Goal: Task Accomplishment & Management: Manage account settings

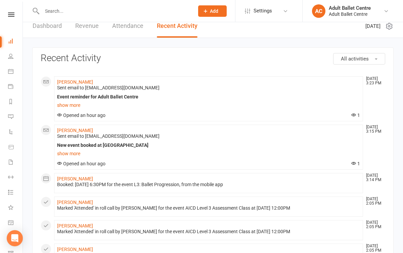
scroll to position [2, 0]
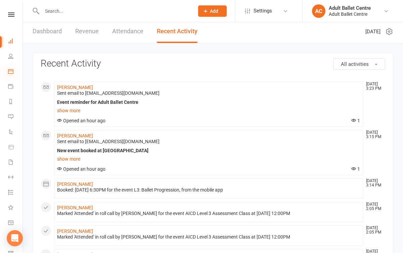
click at [11, 71] on icon at bounding box center [10, 71] width 5 height 5
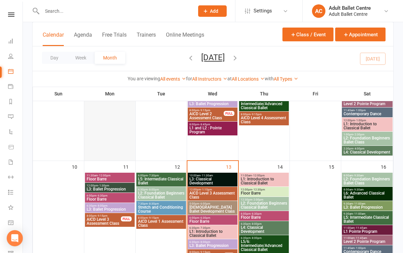
scroll to position [305, 0]
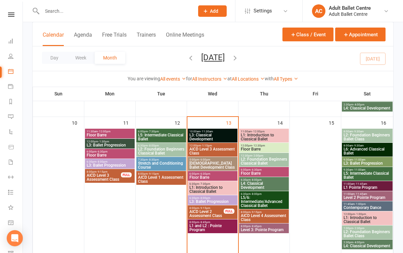
click at [210, 165] on span "[DEMOGRAPHIC_DATA] Ballet Development Class" at bounding box center [212, 165] width 47 height 8
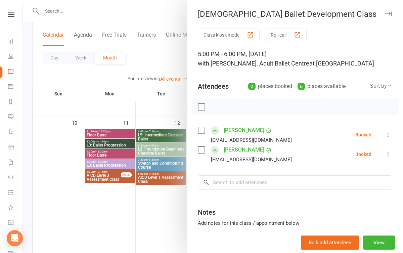
click at [152, 212] on div at bounding box center [213, 126] width 380 height 253
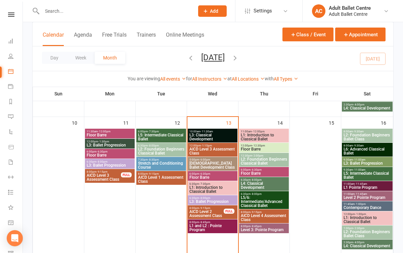
click at [210, 200] on span "L3: Ballet Progression" at bounding box center [212, 201] width 47 height 4
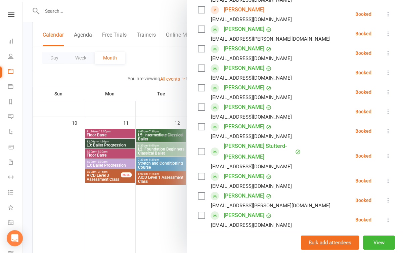
scroll to position [199, 0]
click at [178, 214] on div at bounding box center [213, 126] width 380 height 253
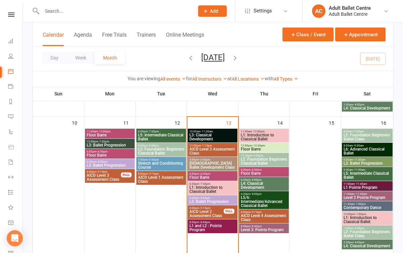
click at [207, 192] on span "L1: Introduction to Classical Ballet" at bounding box center [212, 189] width 47 height 8
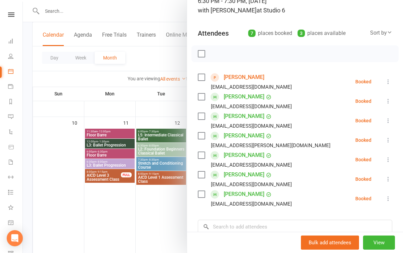
scroll to position [42, 0]
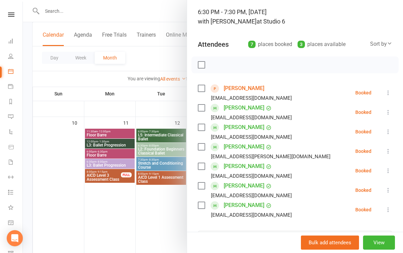
click at [151, 206] on div at bounding box center [213, 126] width 380 height 253
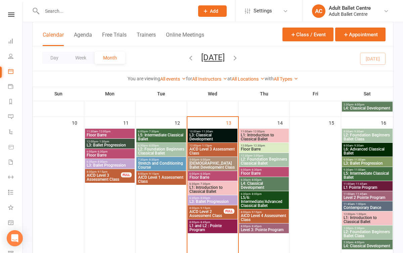
click at [204, 226] on span "L1 and L2 : Pointe Program" at bounding box center [212, 228] width 47 height 8
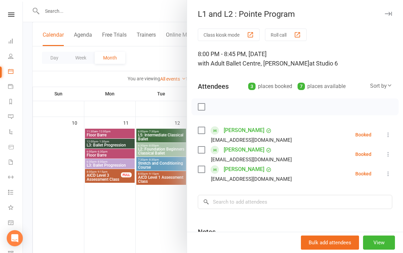
click at [154, 225] on div at bounding box center [213, 126] width 380 height 253
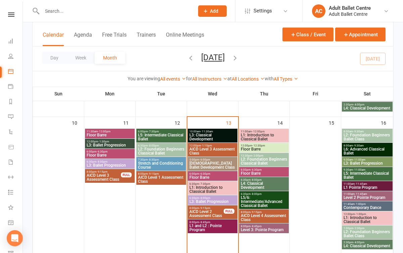
click at [256, 138] on span "L1: Introduction to Classical Ballet" at bounding box center [263, 137] width 47 height 8
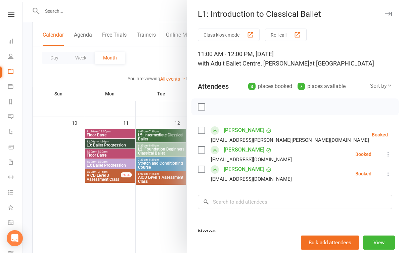
click at [152, 218] on div at bounding box center [213, 126] width 380 height 253
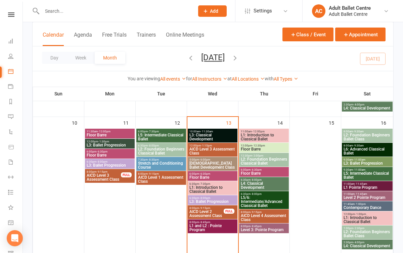
click at [260, 148] on span "Floor Barre" at bounding box center [263, 149] width 47 height 4
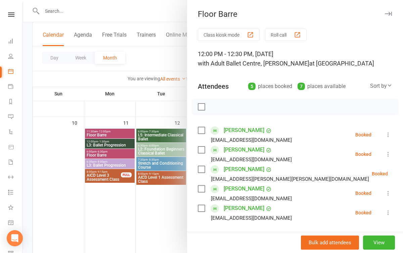
click at [159, 225] on div at bounding box center [213, 126] width 380 height 253
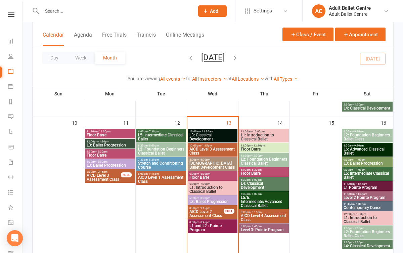
click at [259, 163] on span "L2: Foundation Beginners Classical Ballet" at bounding box center [263, 161] width 47 height 8
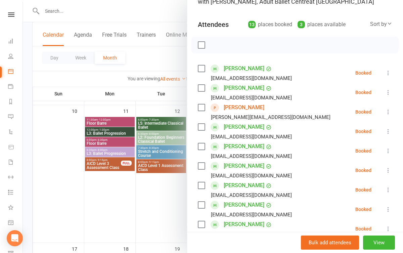
scroll to position [53, 0]
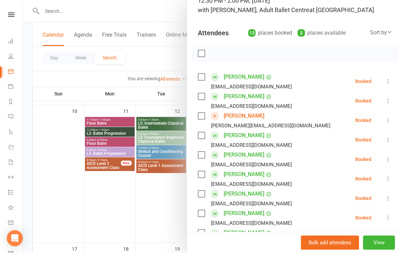
click at [158, 201] on div at bounding box center [213, 126] width 380 height 253
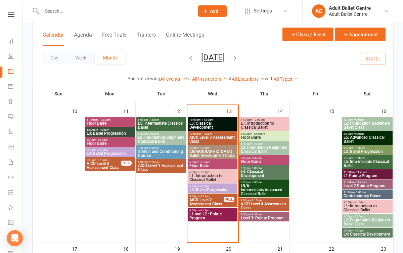
click at [266, 189] on span "L5/6: Intermediate/Advanced Classical Ballet" at bounding box center [263, 190] width 47 height 12
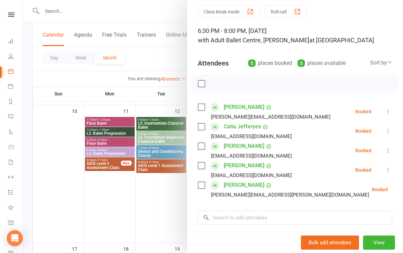
scroll to position [25, 0]
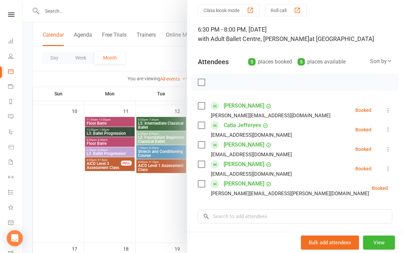
click at [150, 219] on div at bounding box center [213, 126] width 380 height 253
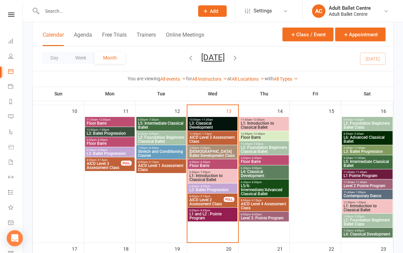
click at [208, 119] on span "- 11:30am" at bounding box center [206, 119] width 12 height 3
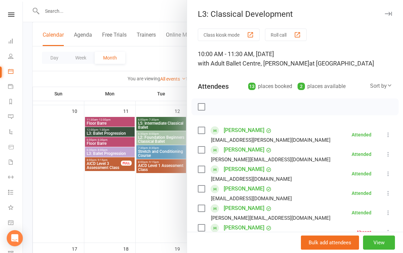
click at [145, 197] on div at bounding box center [213, 126] width 380 height 253
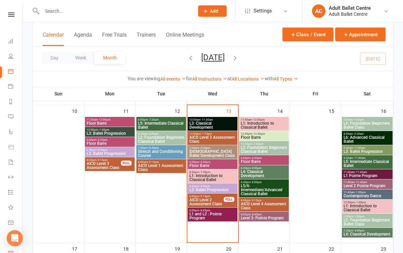
click at [262, 186] on span "L5/6: Intermediate/Advanced Classical Ballet" at bounding box center [263, 190] width 47 height 12
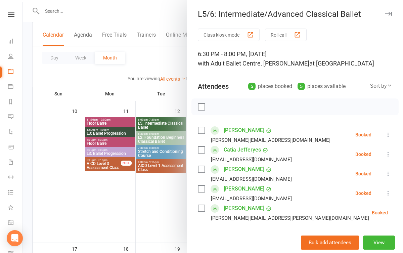
scroll to position [22, 0]
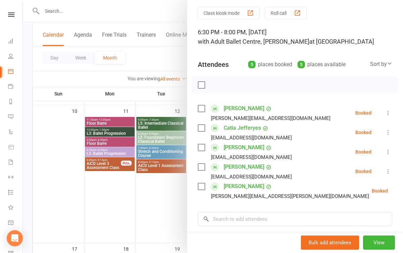
click at [150, 202] on div at bounding box center [213, 126] width 380 height 253
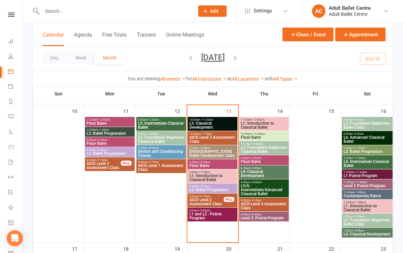
click at [245, 217] on span "Level 3: Pointe Program" at bounding box center [263, 218] width 47 height 4
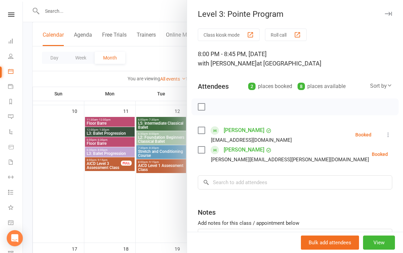
click at [139, 209] on div at bounding box center [213, 126] width 380 height 253
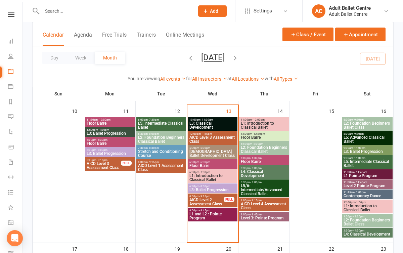
click at [374, 136] on span "L6: Advanced Classical Ballet" at bounding box center [367, 139] width 48 height 8
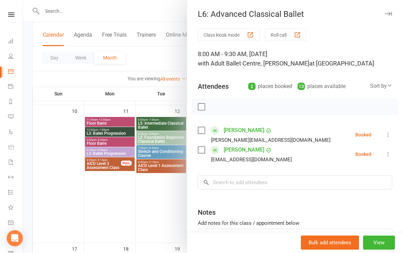
click at [161, 172] on div at bounding box center [213, 126] width 380 height 253
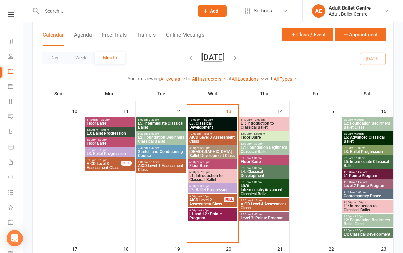
click at [211, 180] on span "L1: Introduction to Classical Ballet" at bounding box center [212, 178] width 47 height 8
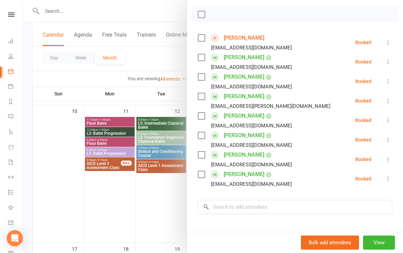
scroll to position [92, 0]
click at [151, 192] on div at bounding box center [213, 126] width 380 height 253
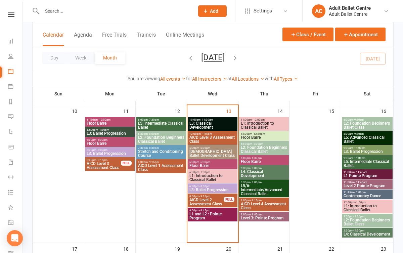
click at [213, 178] on span "L1: Introduction to Classical Ballet" at bounding box center [212, 178] width 47 height 8
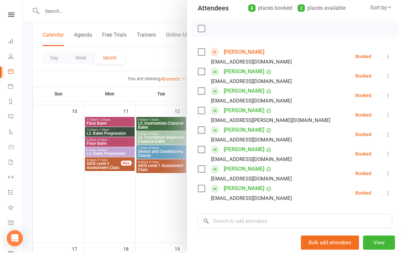
scroll to position [80, 0]
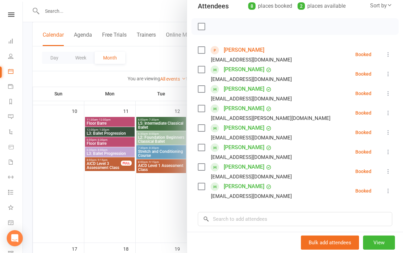
click at [166, 195] on div at bounding box center [213, 126] width 380 height 253
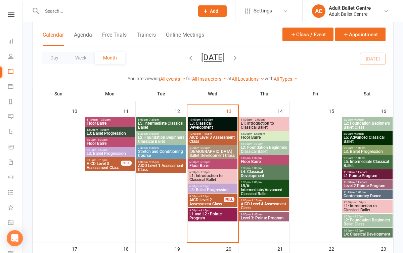
click at [210, 189] on span "L3: Ballet Progression" at bounding box center [212, 190] width 47 height 4
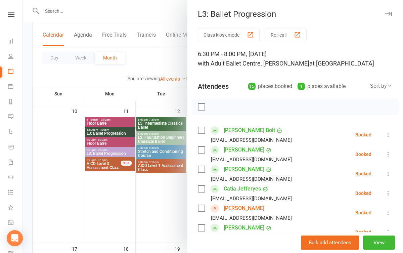
click at [135, 198] on div at bounding box center [213, 126] width 380 height 253
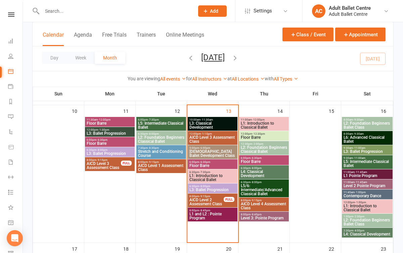
click at [213, 176] on span "L1: Introduction to Classical Ballet" at bounding box center [212, 178] width 47 height 8
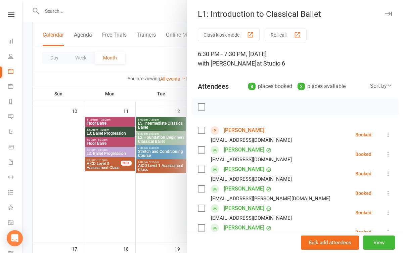
scroll to position [12, 0]
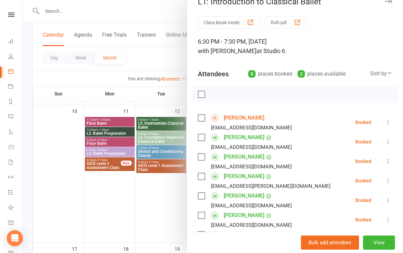
click at [239, 140] on link "[PERSON_NAME]" at bounding box center [244, 137] width 41 height 11
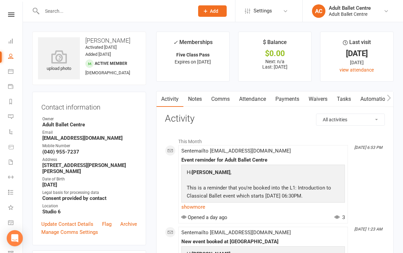
click at [10, 59] on link "People" at bounding box center [15, 56] width 15 height 15
select select "100"
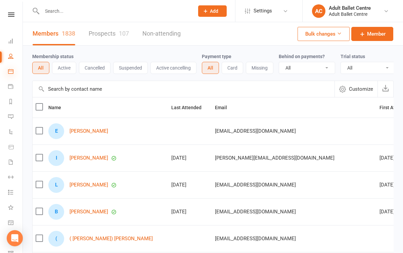
click at [12, 74] on icon at bounding box center [10, 71] width 5 height 5
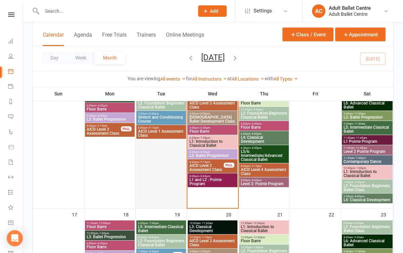
scroll to position [342, 0]
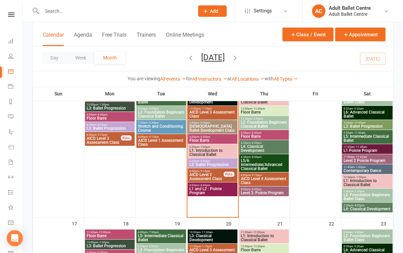
click at [208, 151] on span "L1: Introduction to Classical Ballet" at bounding box center [212, 152] width 47 height 8
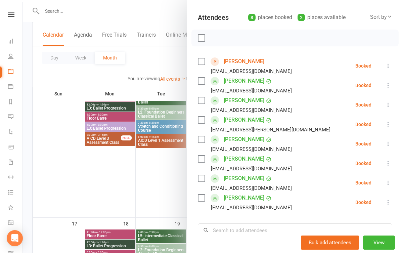
scroll to position [73, 0]
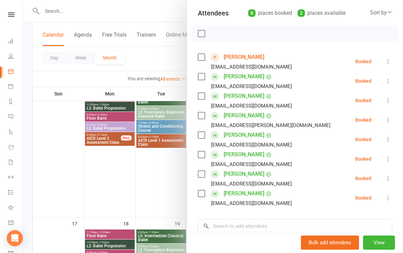
click at [169, 169] on div at bounding box center [213, 126] width 380 height 253
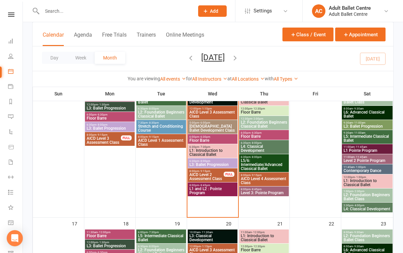
click at [199, 151] on span "L1: Introduction to Classical Ballet" at bounding box center [212, 152] width 47 height 8
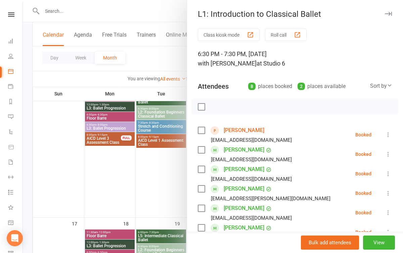
click at [158, 166] on div at bounding box center [213, 126] width 380 height 253
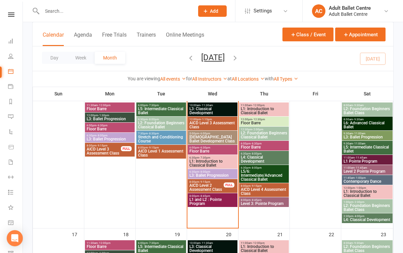
scroll to position [327, 0]
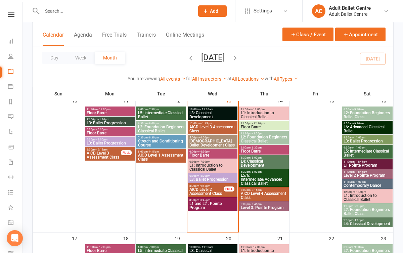
click at [197, 155] on span "Floor Barre" at bounding box center [212, 155] width 47 height 4
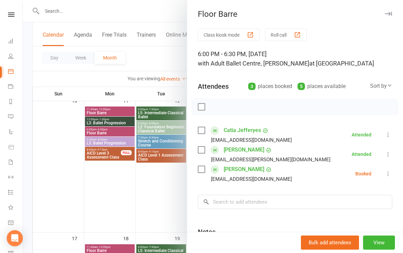
click at [156, 204] on div at bounding box center [213, 126] width 380 height 253
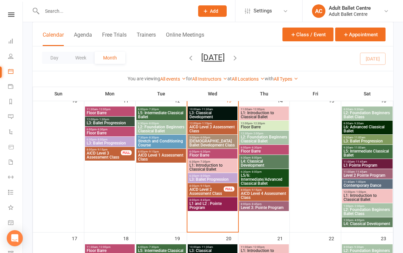
click at [217, 164] on span "L1: Introduction to Classical Ballet" at bounding box center [212, 167] width 47 height 8
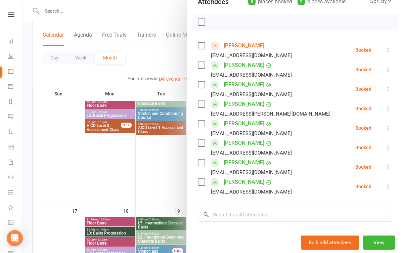
scroll to position [82, 0]
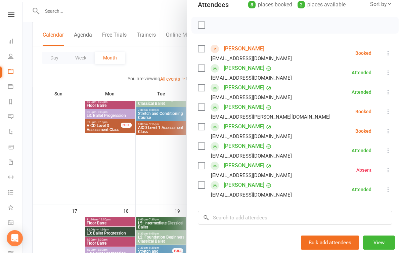
click at [241, 126] on link "[PERSON_NAME]" at bounding box center [244, 126] width 41 height 11
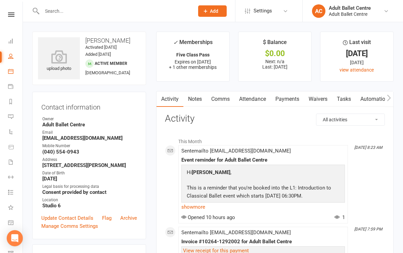
click at [12, 77] on link "Calendar" at bounding box center [15, 71] width 15 height 15
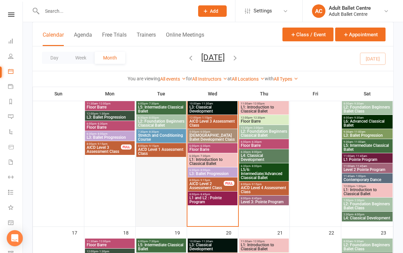
scroll to position [333, 0]
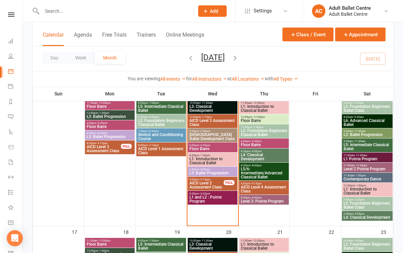
click at [196, 162] on span "L1: Introduction to Classical Ballet" at bounding box center [212, 161] width 47 height 8
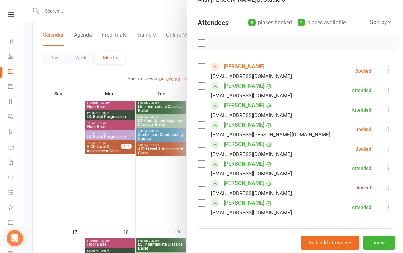
scroll to position [65, 0]
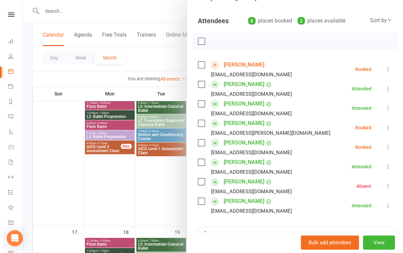
click at [171, 195] on div at bounding box center [213, 126] width 380 height 253
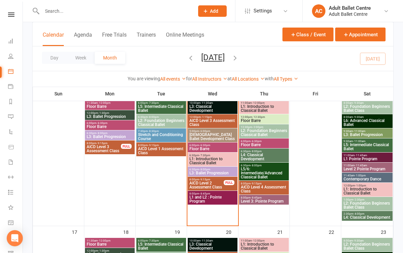
click at [208, 160] on span "L1: Introduction to Classical Ballet" at bounding box center [212, 161] width 47 height 8
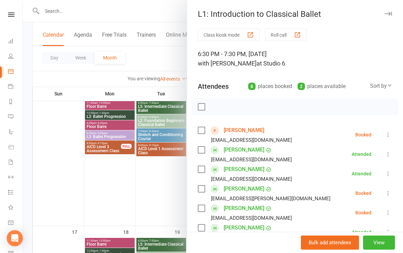
click at [158, 185] on div at bounding box center [213, 126] width 380 height 253
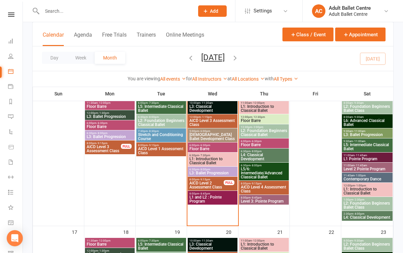
click at [203, 159] on span "L1: Introduction to Classical Ballet" at bounding box center [212, 161] width 47 height 8
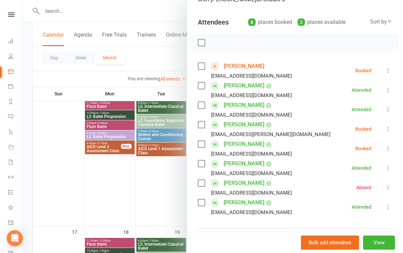
scroll to position [68, 0]
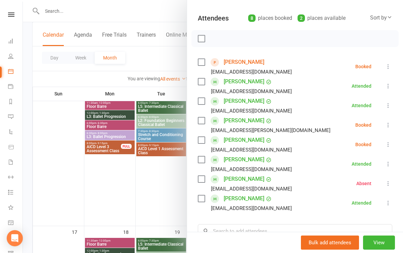
click at [148, 188] on div at bounding box center [213, 126] width 380 height 253
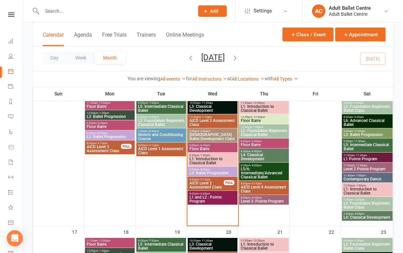
click at [207, 160] on span "L1: Introduction to Classical Ballet" at bounding box center [212, 161] width 47 height 8
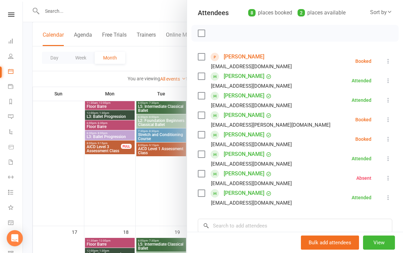
scroll to position [84, 0]
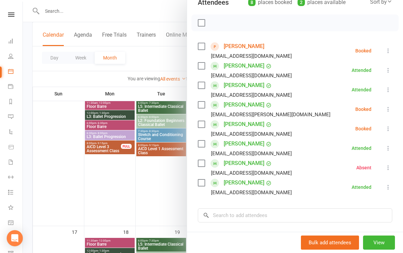
click at [390, 51] on icon at bounding box center [388, 50] width 7 height 7
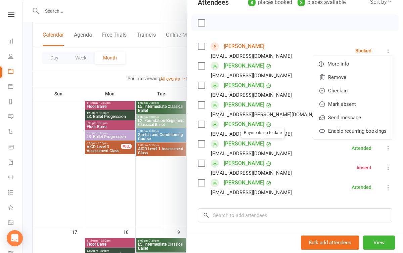
click at [127, 215] on div at bounding box center [213, 126] width 380 height 253
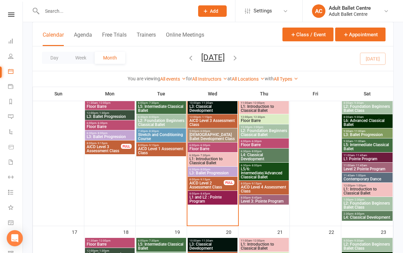
scroll to position [355, 0]
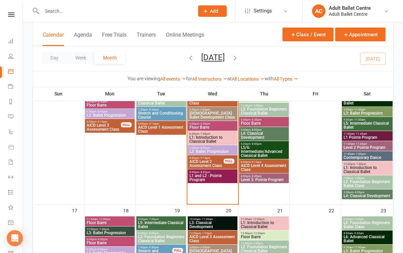
click at [207, 142] on span "L1: Introduction to Classical Ballet" at bounding box center [212, 139] width 47 height 8
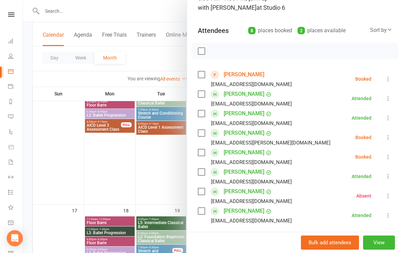
scroll to position [35, 0]
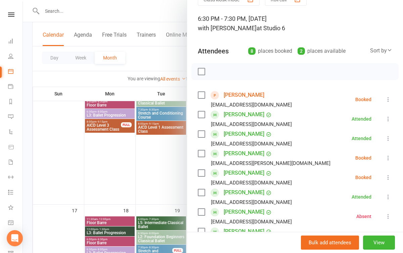
click at [118, 168] on div at bounding box center [213, 126] width 380 height 253
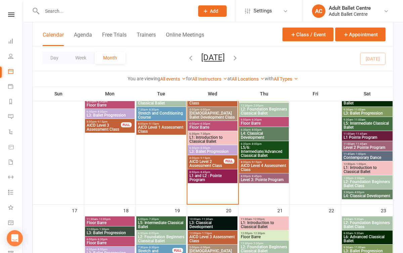
click at [207, 150] on span "L3: Ballet Progression" at bounding box center [212, 151] width 47 height 4
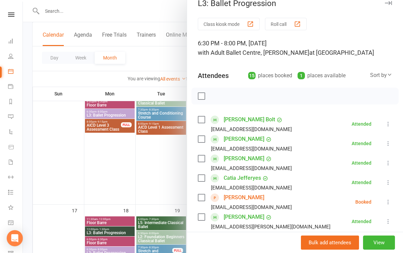
scroll to position [12, 0]
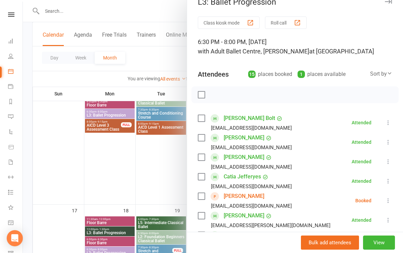
click at [175, 157] on div at bounding box center [213, 126] width 380 height 253
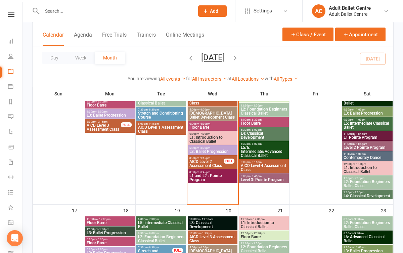
click at [210, 135] on span "L1: Introduction to Classical Ballet" at bounding box center [212, 139] width 47 height 8
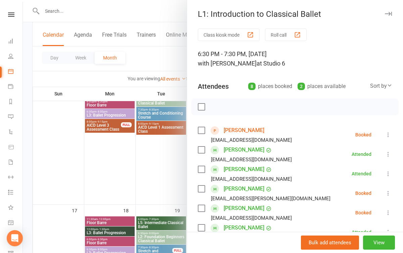
click at [388, 135] on icon at bounding box center [388, 134] width 7 height 7
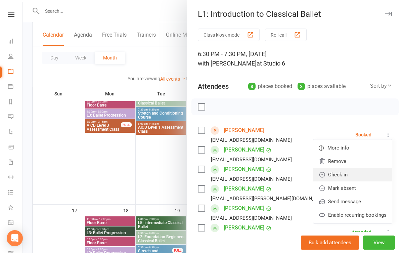
click at [359, 174] on link "Check in" at bounding box center [352, 174] width 79 height 13
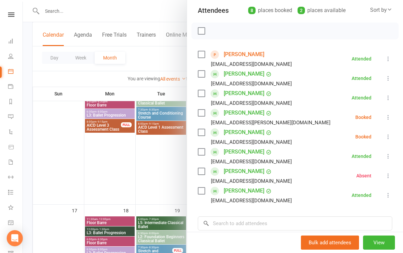
scroll to position [80, 0]
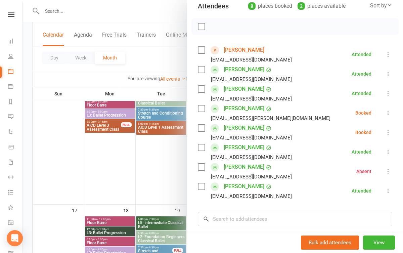
click at [386, 132] on icon at bounding box center [388, 132] width 7 height 7
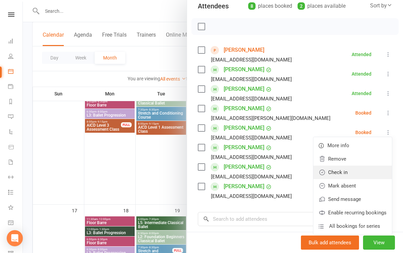
click at [361, 171] on link "Check in" at bounding box center [352, 172] width 79 height 13
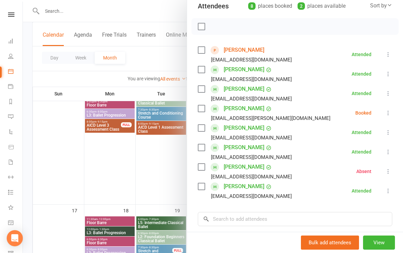
click at [384, 112] on li "[PERSON_NAME] [EMAIL_ADDRESS][PERSON_NAME][DOMAIN_NAME] Booked More info Remove…" at bounding box center [295, 112] width 194 height 19
click at [387, 112] on icon at bounding box center [388, 112] width 7 height 7
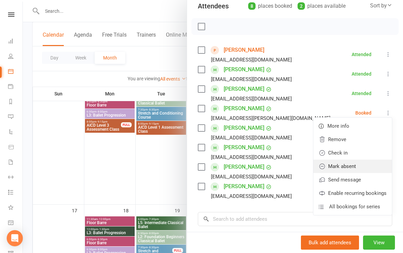
click at [346, 167] on link "Mark absent" at bounding box center [352, 165] width 79 height 13
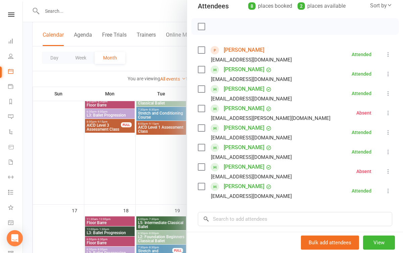
click at [112, 188] on div at bounding box center [213, 126] width 380 height 253
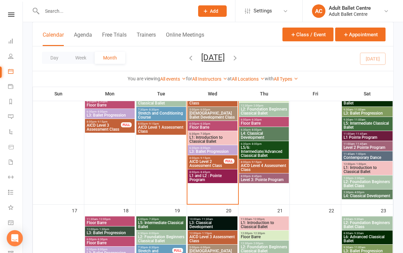
click at [256, 132] on span "L4: Classical Development" at bounding box center [263, 135] width 47 height 8
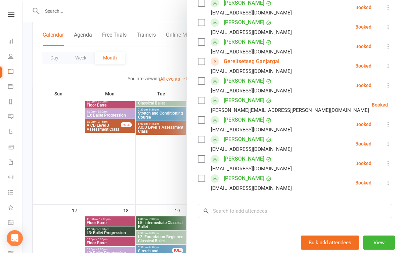
scroll to position [131, 0]
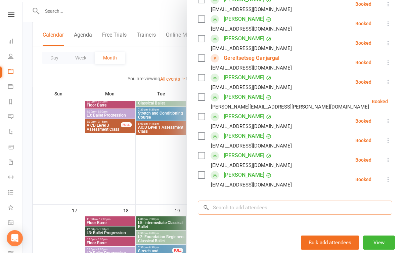
click at [235, 204] on input "search" at bounding box center [295, 207] width 194 height 14
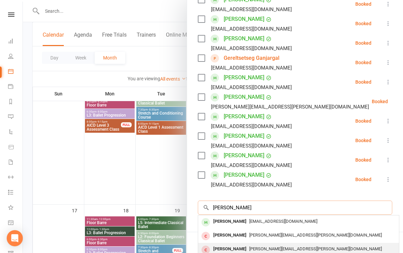
scroll to position [7, 0]
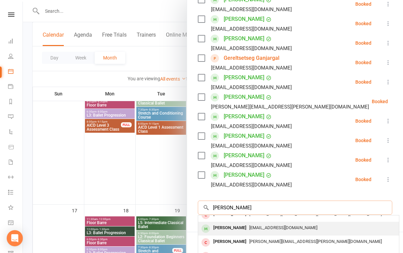
type input "[PERSON_NAME]"
click at [243, 232] on div "[PERSON_NAME]" at bounding box center [230, 228] width 39 height 10
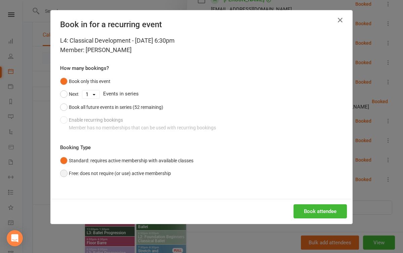
click at [142, 173] on button "Free: does not require (or use) active membership" at bounding box center [115, 173] width 111 height 13
click at [313, 210] on button "Book attendee" at bounding box center [319, 211] width 53 height 14
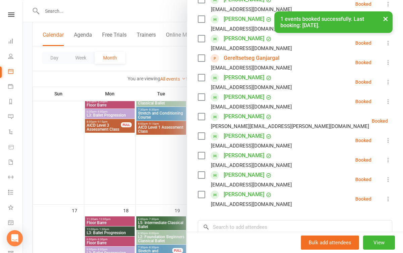
click at [162, 188] on div at bounding box center [213, 126] width 380 height 253
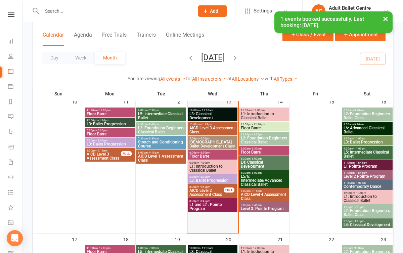
scroll to position [311, 0]
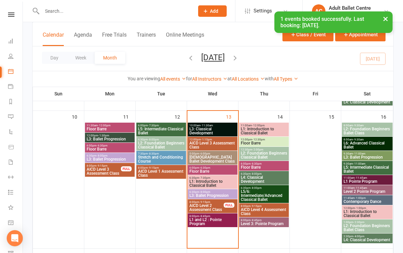
click at [154, 158] on span "Stretch and Conditioning Course" at bounding box center [161, 159] width 47 height 8
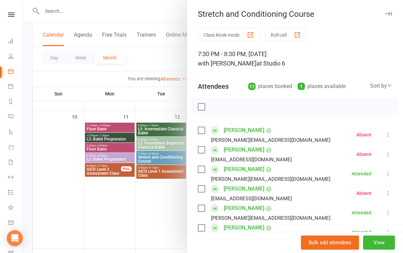
click at [160, 188] on div at bounding box center [213, 126] width 380 height 253
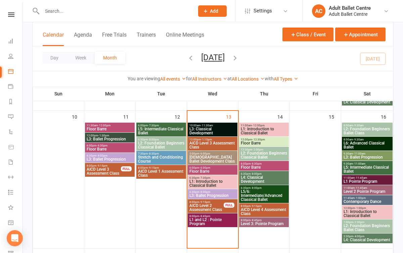
click at [214, 185] on span "L1: Introduction to Classical Ballet" at bounding box center [212, 183] width 47 height 8
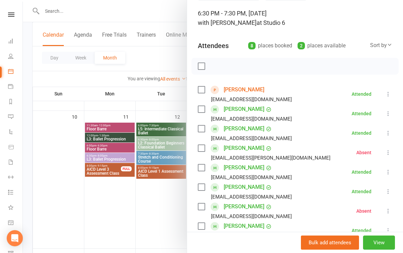
scroll to position [49, 0]
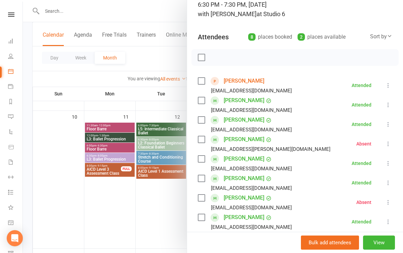
click at [389, 147] on icon at bounding box center [388, 143] width 7 height 7
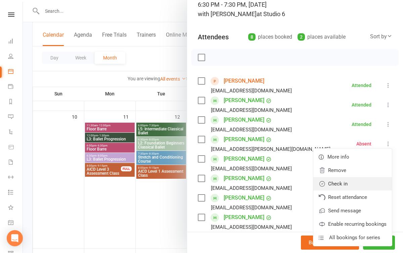
click at [358, 181] on link "Check in" at bounding box center [352, 183] width 79 height 13
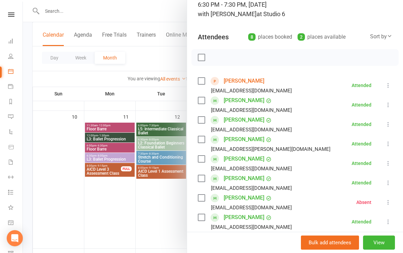
click at [155, 191] on div at bounding box center [213, 126] width 380 height 253
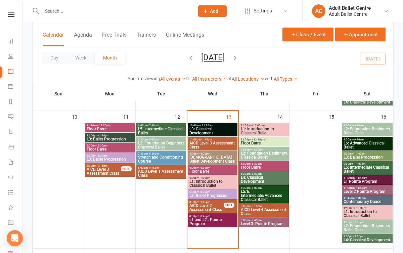
click at [100, 14] on input "text" at bounding box center [114, 10] width 149 height 9
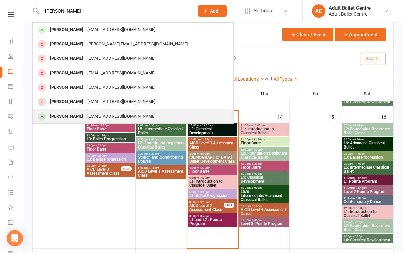
type input "[PERSON_NAME]"
click at [85, 117] on div "[EMAIL_ADDRESS][DOMAIN_NAME]" at bounding box center [121, 116] width 72 height 10
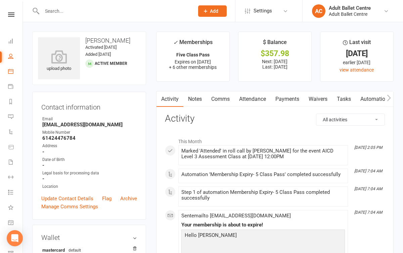
click at [16, 70] on link "Calendar" at bounding box center [15, 71] width 15 height 15
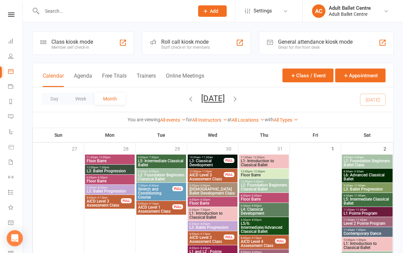
click at [93, 14] on input "text" at bounding box center [114, 10] width 149 height 9
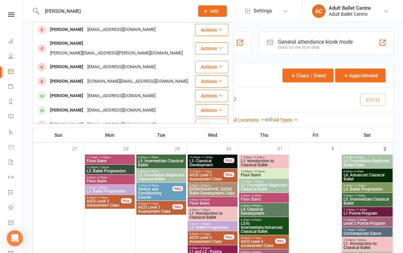
type input "Fiona"
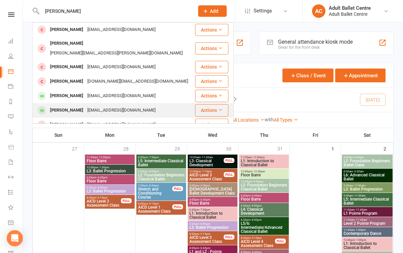
drag, startPoint x: 93, startPoint y: 14, endPoint x: 83, endPoint y: 100, distance: 86.5
click at [85, 105] on div "[EMAIL_ADDRESS][DOMAIN_NAME]" at bounding box center [121, 110] width 72 height 10
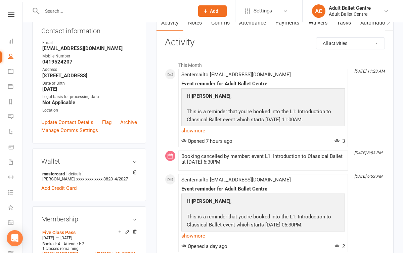
scroll to position [59, 0]
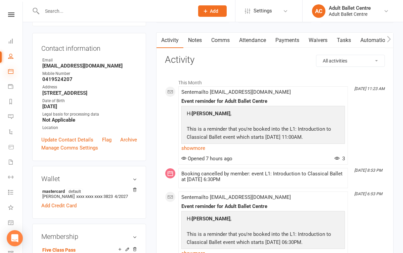
click at [9, 73] on icon at bounding box center [10, 71] width 5 height 5
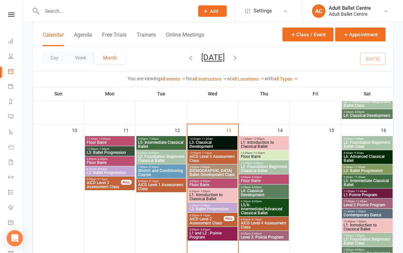
scroll to position [298, 0]
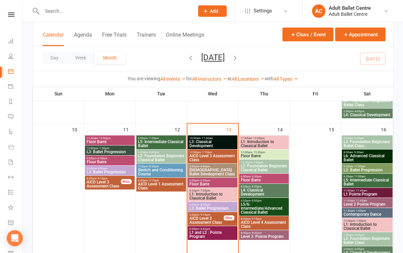
click at [195, 196] on span "L1: Introduction to Classical Ballet" at bounding box center [212, 196] width 47 height 8
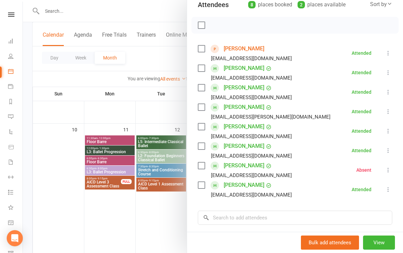
scroll to position [79, 0]
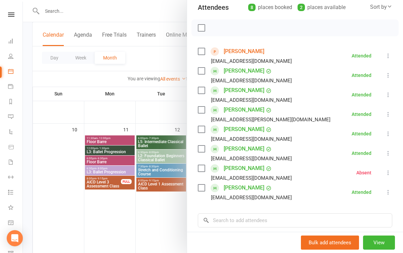
click at [153, 208] on div at bounding box center [213, 126] width 380 height 253
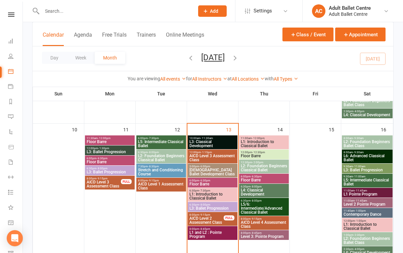
click at [208, 207] on span "L3: Ballet Progression" at bounding box center [212, 208] width 47 height 4
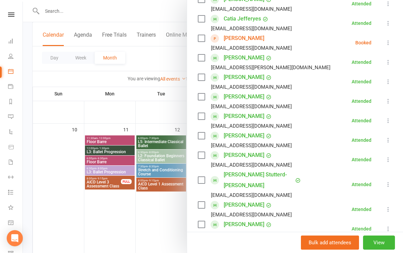
scroll to position [171, 0]
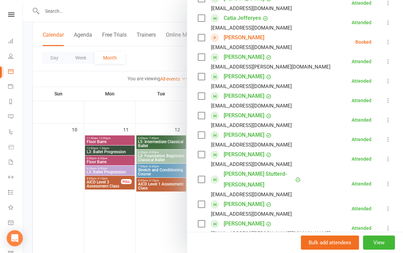
click at [168, 217] on div at bounding box center [213, 126] width 380 height 253
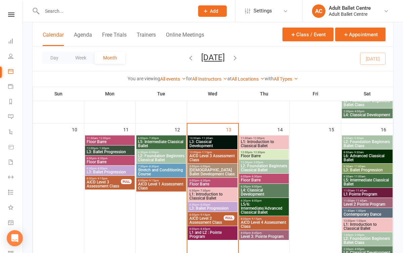
click at [196, 206] on span "L3: Ballet Progression" at bounding box center [212, 208] width 47 height 4
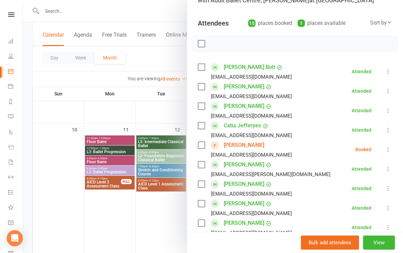
scroll to position [61, 0]
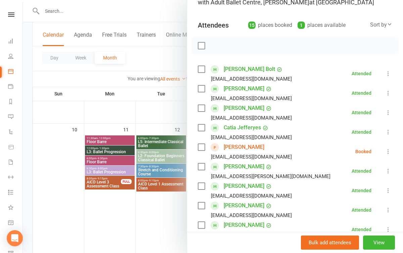
click at [101, 104] on div at bounding box center [213, 126] width 380 height 253
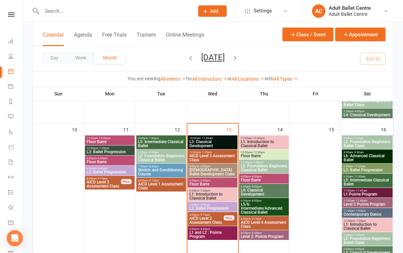
click at [223, 168] on span "[DEMOGRAPHIC_DATA] Ballet Development Class" at bounding box center [212, 172] width 47 height 8
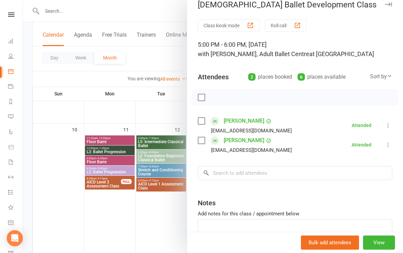
scroll to position [10, 0]
click at [124, 241] on div at bounding box center [213, 126] width 380 height 253
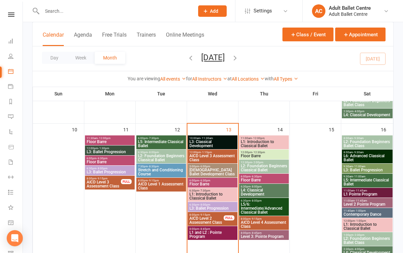
click at [204, 234] on span "L1 and L2 : Pointe Program" at bounding box center [212, 234] width 47 height 8
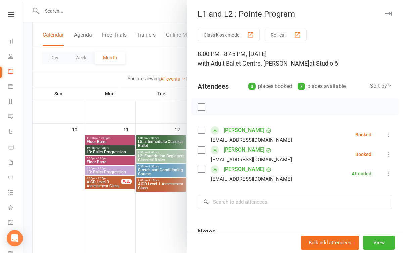
click at [167, 203] on div at bounding box center [213, 126] width 380 height 253
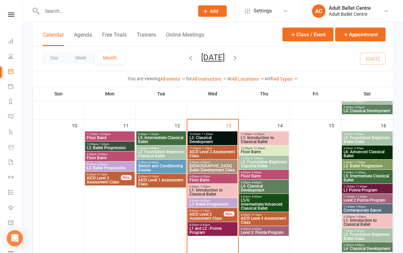
scroll to position [304, 0]
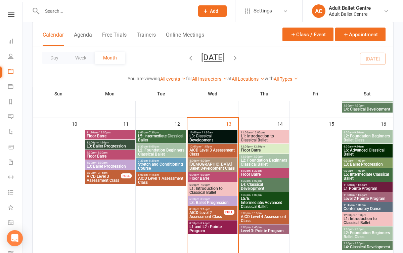
click at [213, 198] on span "6:30pm - 8:00pm" at bounding box center [212, 198] width 47 height 3
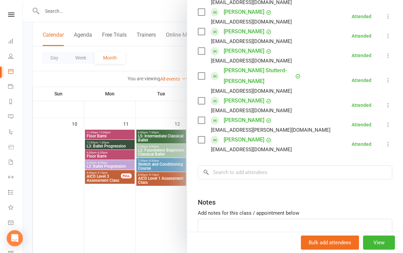
scroll to position [299, 0]
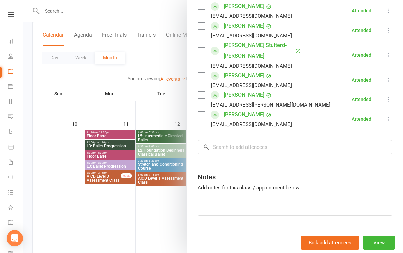
click at [149, 211] on div at bounding box center [213, 126] width 380 height 253
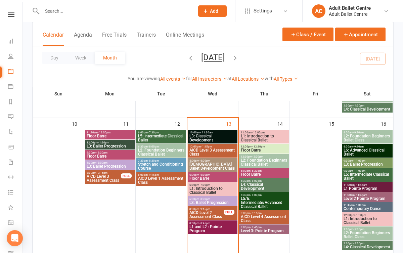
click at [252, 138] on span "L1: Introduction to Classical Ballet" at bounding box center [263, 138] width 47 height 8
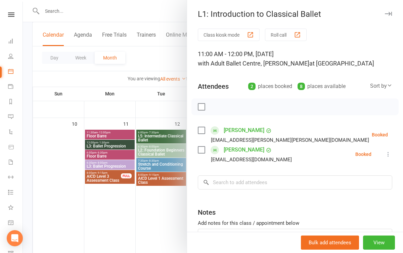
click at [131, 213] on div at bounding box center [213, 126] width 380 height 253
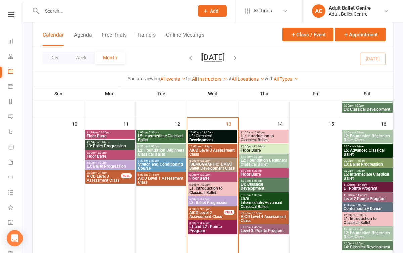
click at [365, 151] on span "L6: Advanced Classical Ballet" at bounding box center [367, 152] width 48 height 8
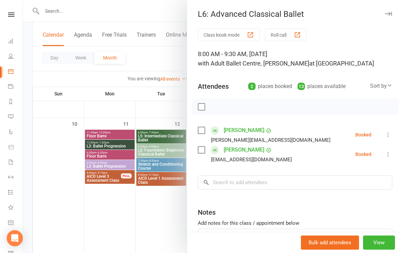
click at [122, 245] on div at bounding box center [213, 126] width 380 height 253
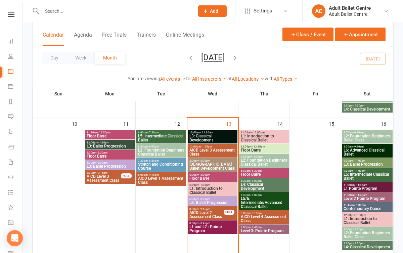
click at [374, 134] on span "L2: Foundation Beginners Ballet Class" at bounding box center [367, 138] width 48 height 8
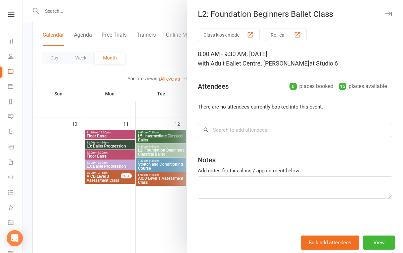
click at [148, 210] on div at bounding box center [213, 126] width 380 height 253
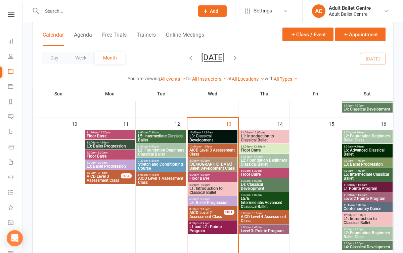
click at [371, 182] on div "11:00am - 11:45am L1 Pointe Program" at bounding box center [367, 187] width 51 height 10
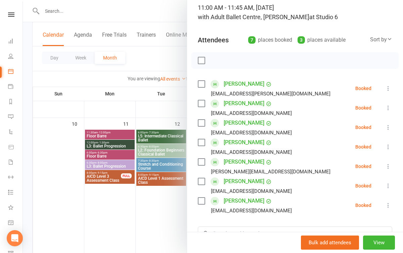
scroll to position [41, 0]
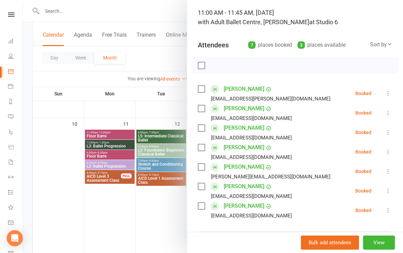
click at [173, 212] on div at bounding box center [213, 126] width 380 height 253
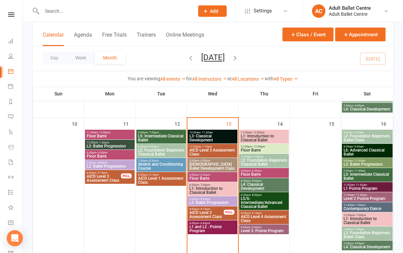
click at [357, 164] on span "L3: Ballet Progression" at bounding box center [367, 164] width 48 height 4
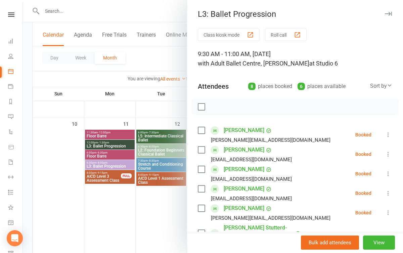
scroll to position [1, 0]
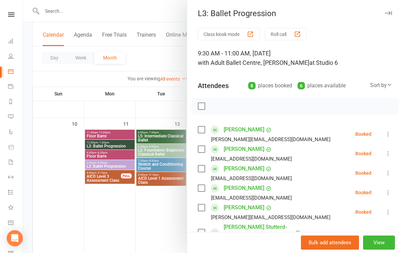
click at [159, 196] on div at bounding box center [213, 126] width 380 height 253
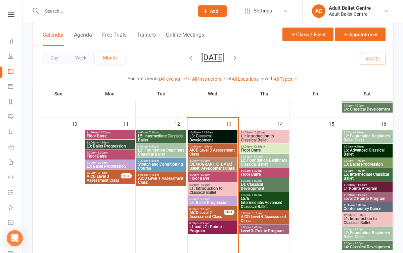
click at [356, 187] on span "L1 Pointe Program" at bounding box center [367, 188] width 48 height 4
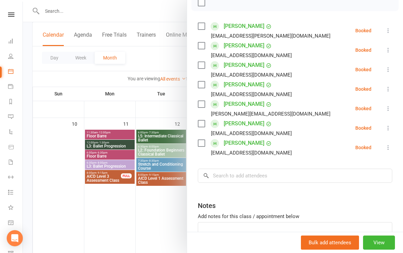
scroll to position [104, 0]
click at [158, 215] on div at bounding box center [213, 126] width 380 height 253
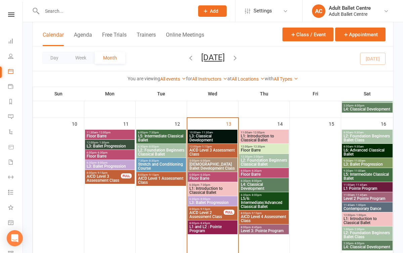
click at [368, 197] on span "Level 2 Pointe Program" at bounding box center [367, 198] width 48 height 4
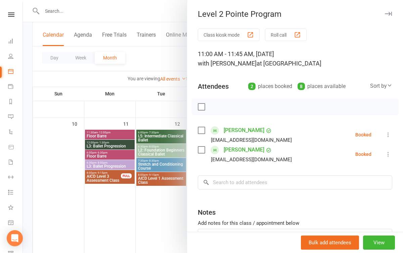
scroll to position [4, 0]
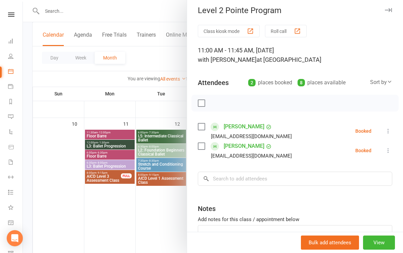
click at [159, 209] on div at bounding box center [213, 126] width 380 height 253
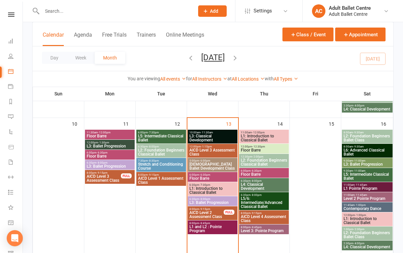
click at [199, 138] on span "L3: Classical Development" at bounding box center [212, 138] width 47 height 8
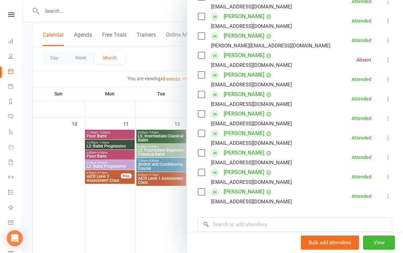
scroll to position [175, 0]
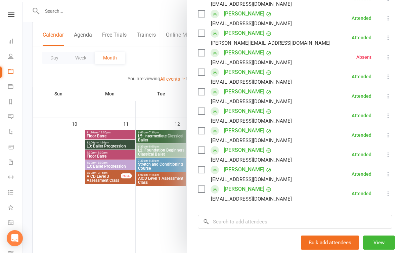
click at [177, 217] on div at bounding box center [213, 126] width 380 height 253
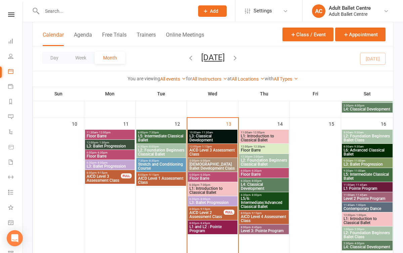
click at [211, 165] on span "[DEMOGRAPHIC_DATA] Ballet Development Class" at bounding box center [212, 166] width 47 height 8
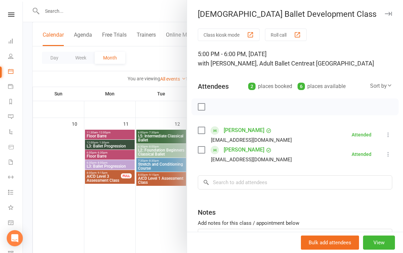
click at [169, 210] on div at bounding box center [213, 126] width 380 height 253
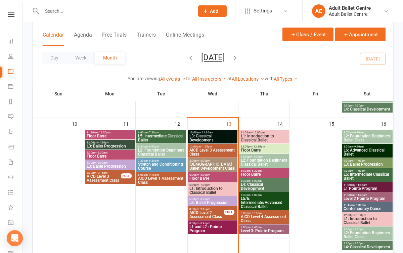
click at [202, 185] on span "- 7:30pm" at bounding box center [204, 184] width 11 height 3
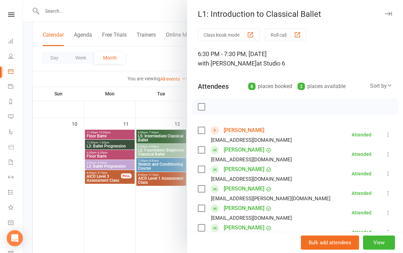
scroll to position [122, 0]
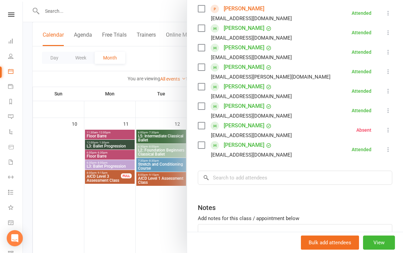
click at [167, 225] on div at bounding box center [213, 126] width 380 height 253
